Goal: Task Accomplishment & Management: Complete application form

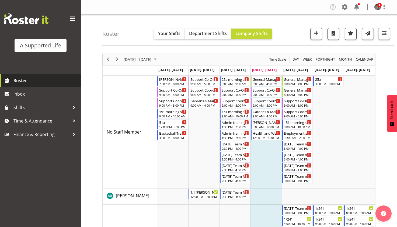
click at [35, 77] on span "Roster" at bounding box center [45, 80] width 65 height 8
click at [159, 38] on button "Your Shifts" at bounding box center [169, 34] width 31 height 11
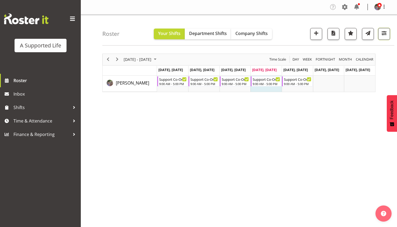
click at [385, 34] on span "button" at bounding box center [383, 33] width 7 height 7
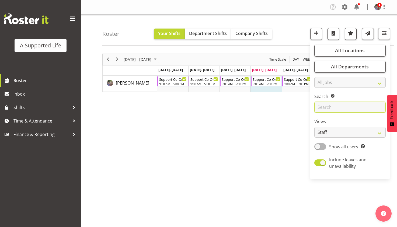
click at [356, 109] on input "text" at bounding box center [349, 107] width 71 height 11
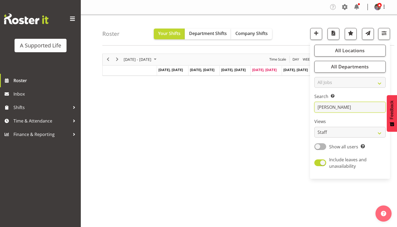
type input "karen"
click at [293, 145] on div "August 11 - 17, 2025 Today Day Week Fortnight Month calendar Month Agenda Time …" at bounding box center [249, 157] width 295 height 215
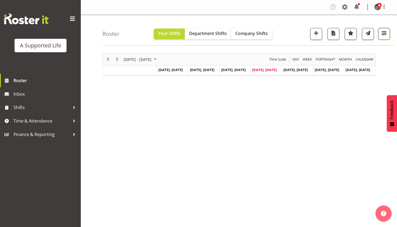
click at [383, 32] on span "button" at bounding box center [383, 33] width 7 height 7
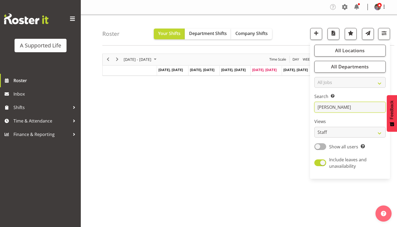
click at [358, 107] on input "karen" at bounding box center [349, 107] width 71 height 11
click at [291, 116] on div "August 11 - 17, 2025 Today Day Week Fortnight Month calendar Month Agenda Time …" at bounding box center [249, 157] width 295 height 215
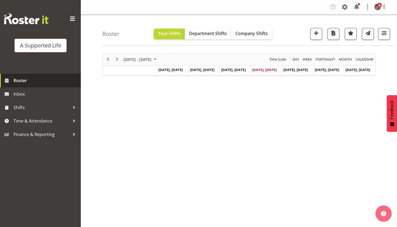
click at [15, 86] on link "Roster" at bounding box center [40, 80] width 81 height 13
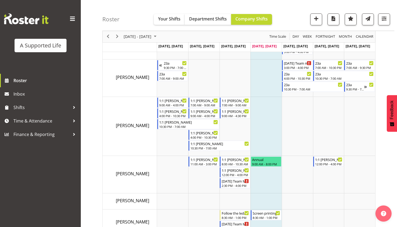
scroll to position [1616, 0]
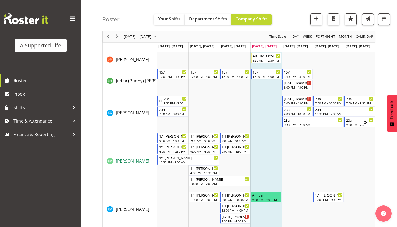
click at [139, 162] on span "[PERSON_NAME]" at bounding box center [132, 161] width 33 height 6
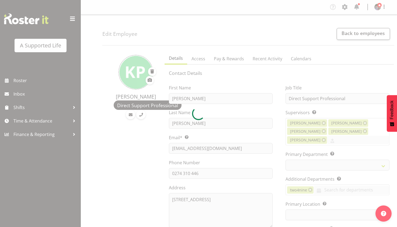
select select
select select "1216"
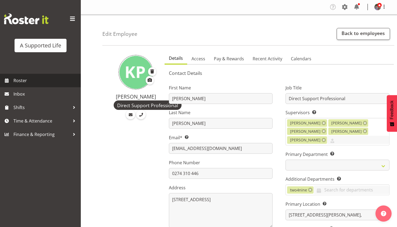
click at [51, 79] on span "Roster" at bounding box center [45, 80] width 65 height 8
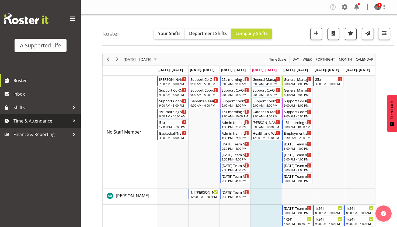
click at [76, 122] on div at bounding box center [74, 121] width 8 height 8
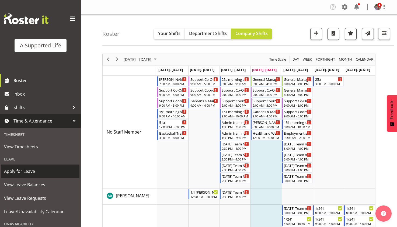
click at [64, 170] on span "Apply for Leave" at bounding box center [40, 171] width 73 height 8
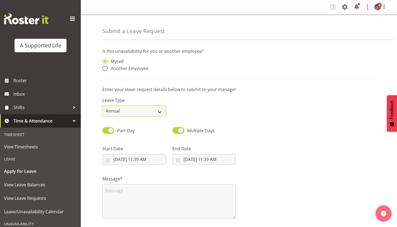
click at [156, 108] on select "Annual Sick Bereavement Domestic Violence Parental Jury Service Day In [GEOGRAP…" at bounding box center [134, 111] width 64 height 11
select select "Sick"
click at [102, 106] on select "Annual Sick Bereavement Domestic Violence Parental Jury Service Day In [GEOGRAP…" at bounding box center [134, 111] width 64 height 11
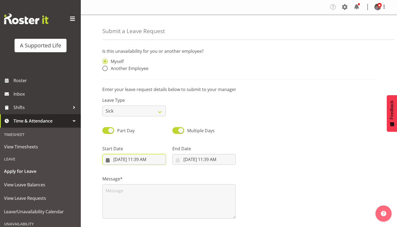
click at [142, 160] on input "[DATE] 11:39 AM" at bounding box center [134, 159] width 64 height 11
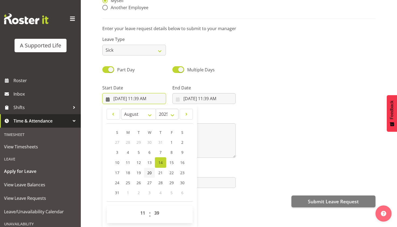
scroll to position [49, 0]
click at [144, 208] on select "00 01 02 03 04 05 06 07 08 09 10 11 12 13 14 15 16 17 18 19 20 21 22 23" at bounding box center [143, 213] width 12 height 11
select select "12"
click at [137, 208] on select "00 01 02 03 04 05 06 07 08 09 10 11 12 13 14 15 16 17 18 19 20 21 22 23" at bounding box center [143, 213] width 12 height 11
type input "[DATE] 12:39 PM"
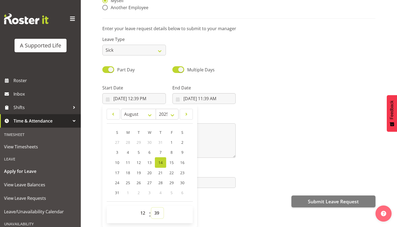
click at [154, 208] on select "00 01 02 03 04 05 06 07 08 09 10 11 12 13 14 15 16 17 18 19 20 21 22 23 24 25 2…" at bounding box center [157, 213] width 12 height 11
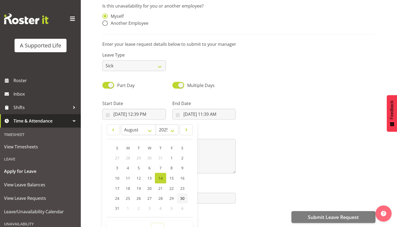
scroll to position [16, 0]
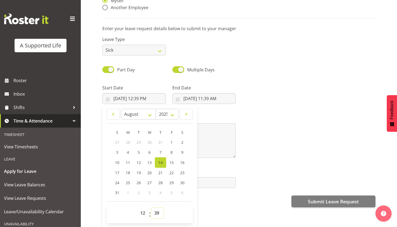
click at [158, 208] on select "00 01 02 03 04 05 06 07 08 09 10 11 12 13 14 15 16 17 18 19 20 21 22 23 24 25 2…" at bounding box center [157, 213] width 12 height 11
select select "0"
click at [151, 208] on select "00 01 02 03 04 05 06 07 08 09 10 11 12 13 14 15 16 17 18 19 20 21 22 23 24 25 2…" at bounding box center [157, 213] width 12 height 11
type input "8/14/2025, 12:00 PM"
click at [210, 93] on input "8/14/2025, 11:39 AM" at bounding box center [204, 98] width 64 height 11
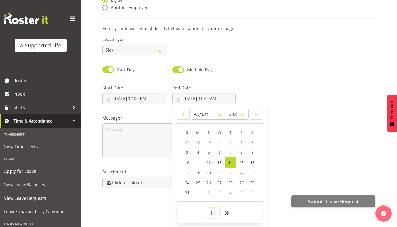
click at [209, 210] on select "00 01 02 03 04 05 06 07 08 09 10 11 12 13 14 15 16 17 18 19 20 21 22 23" at bounding box center [213, 213] width 12 height 11
select select "17"
click at [207, 208] on select "00 01 02 03 04 05 06 07 08 09 10 11 12 13 14 15 16 17 18 19 20 21 22 23" at bounding box center [213, 213] width 12 height 11
type input "8/14/2025, 5:39 PM"
click at [228, 208] on select "00 01 02 03 04 05 06 07 08 09 10 11 12 13 14 15 16 17 18 19 20 21 22 23 24 25 2…" at bounding box center [227, 213] width 12 height 11
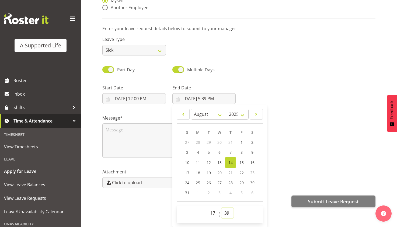
select select "0"
click at [221, 208] on select "00 01 02 03 04 05 06 07 08 09 10 11 12 13 14 15 16 17 18 19 20 21 22 23 24 25 2…" at bounding box center [227, 213] width 12 height 11
type input "8/14/2025, 5:00 PM"
click at [250, 77] on div at bounding box center [309, 92] width 140 height 30
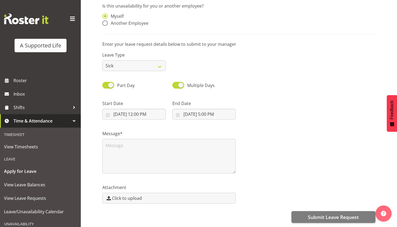
scroll to position [0, 0]
click at [186, 148] on textarea at bounding box center [168, 156] width 133 height 34
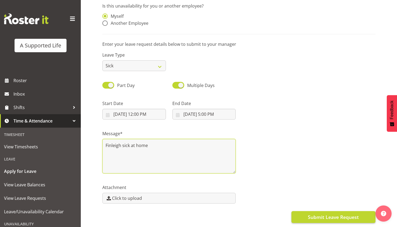
type textarea "Finleigh sick at home"
click at [345, 214] on span "Submit Leave Request" at bounding box center [333, 217] width 51 height 7
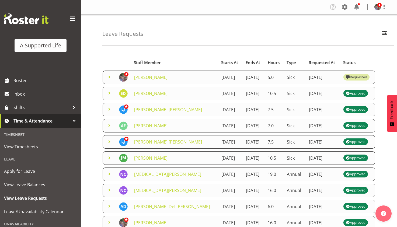
click at [109, 80] on span at bounding box center [109, 77] width 6 height 6
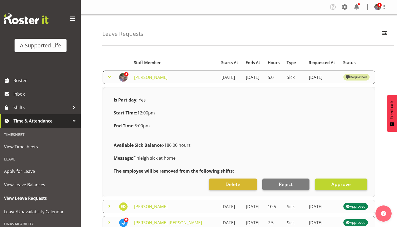
click at [109, 80] on span at bounding box center [109, 77] width 6 height 6
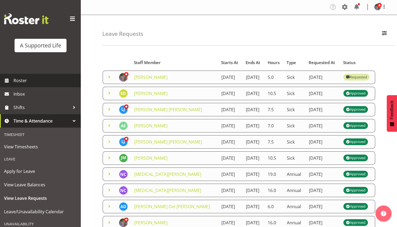
click at [39, 84] on span "Roster" at bounding box center [45, 80] width 65 height 8
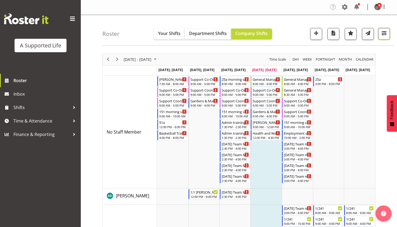
click at [388, 34] on button "button" at bounding box center [384, 34] width 12 height 12
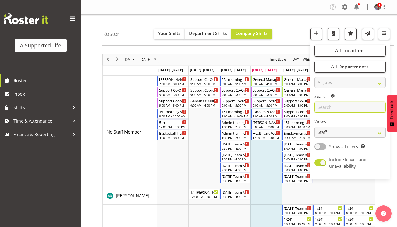
click at [319, 106] on input "text" at bounding box center [349, 107] width 71 height 11
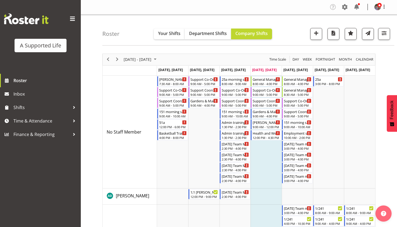
click at [121, 57] on div "next period" at bounding box center [117, 59] width 9 height 11
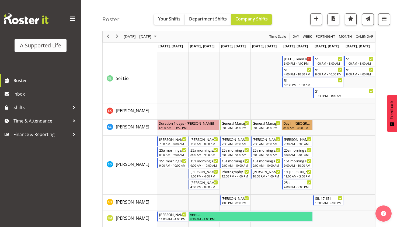
scroll to position [2719, 0]
